Goal: Register for event/course

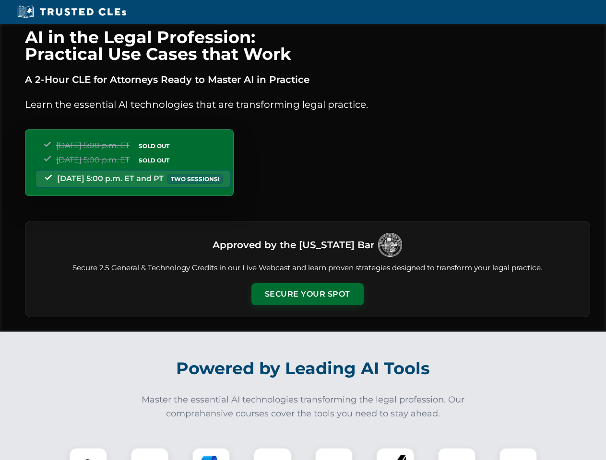
click at [307, 294] on button "Secure Your Spot" at bounding box center [307, 294] width 112 height 22
click at [88, 454] on img at bounding box center [88, 467] width 28 height 28
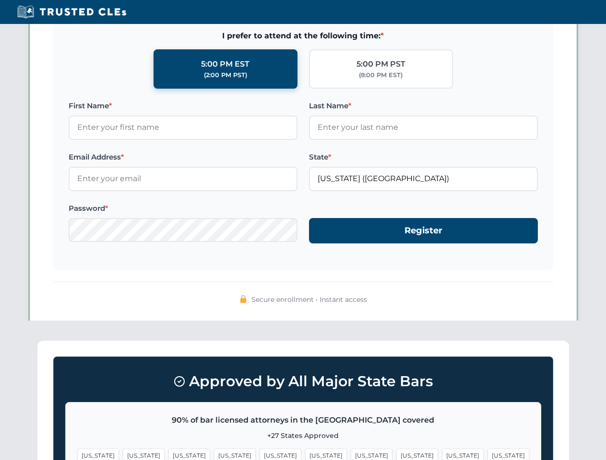
click at [351, 454] on span "[US_STATE]" at bounding box center [372, 456] width 42 height 14
click at [442, 454] on span "[US_STATE]" at bounding box center [463, 456] width 42 height 14
